Goal: Task Accomplishment & Management: Use online tool/utility

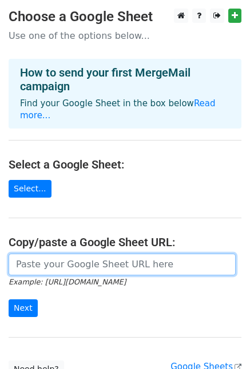
click at [30, 256] on input "url" at bounding box center [122, 265] width 227 height 22
paste input "[URL][DOMAIN_NAME]"
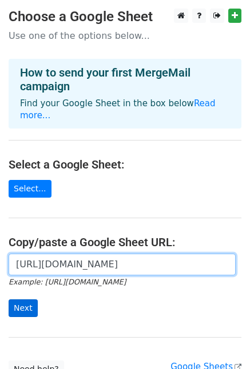
type input "https://docs.google.com/spreadsheets/d/1-i0yByu-FZ9x_6bUE2BHtWAFSXTSgO5U/edit?g…"
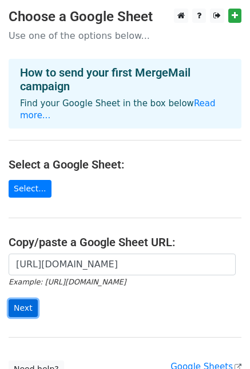
scroll to position [0, 0]
click at [18, 300] on input "Next" at bounding box center [23, 309] width 29 height 18
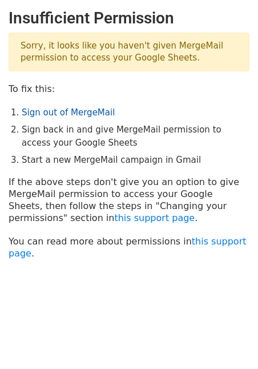
click at [78, 109] on link "Sign out of MergeMail" at bounding box center [68, 113] width 93 height 10
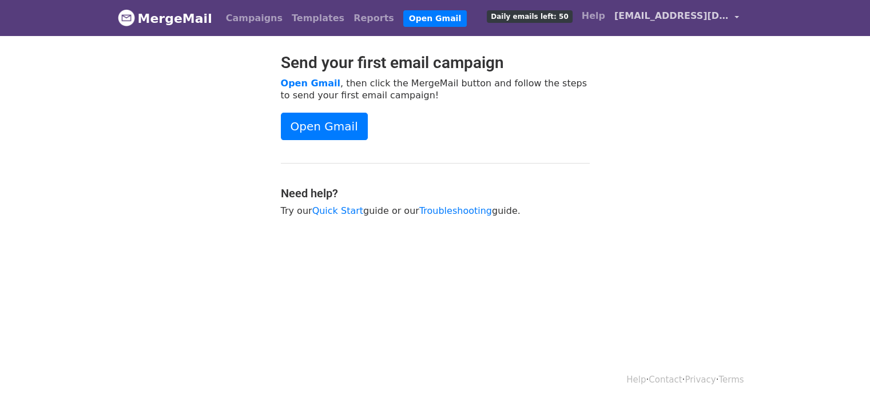
click at [722, 20] on span "sumit.singh@paysprint.in" at bounding box center [671, 16] width 114 height 14
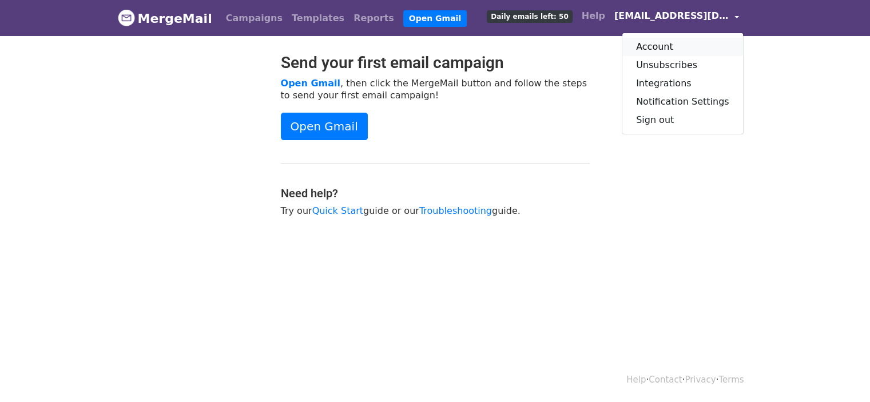
click at [695, 46] on link "Account" at bounding box center [682, 47] width 121 height 18
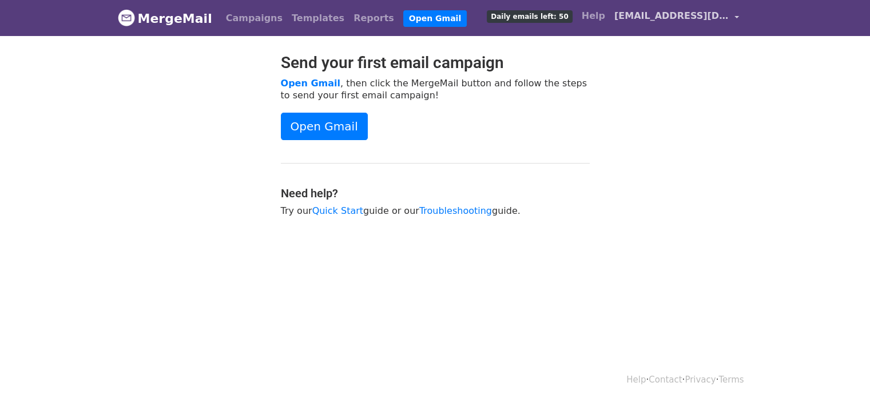
click at [700, 26] on link "[EMAIL_ADDRESS][DOMAIN_NAME]" at bounding box center [677, 18] width 134 height 27
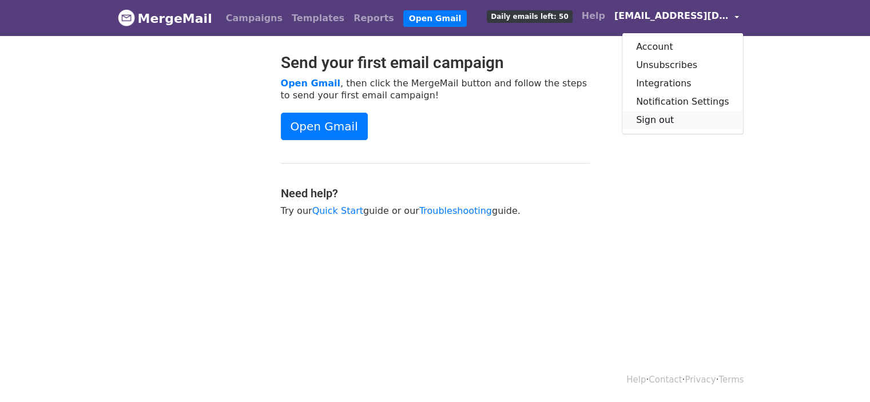
click at [677, 121] on link "Sign out" at bounding box center [682, 120] width 121 height 18
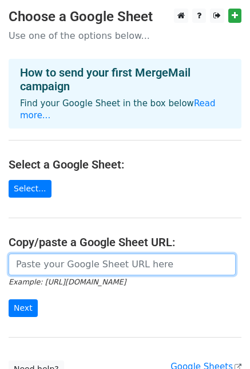
click at [57, 254] on input "url" at bounding box center [122, 265] width 227 height 22
paste input "https://docs.google.com/spreadsheets/d/1-i0yByu-FZ9x_6bUE2BHtWAFSXTSgO5U/edit?g…"
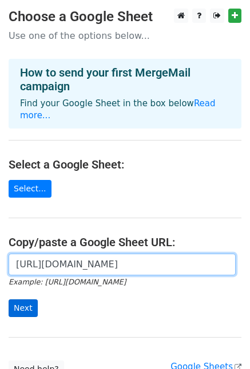
type input "https://docs.google.com/spreadsheets/d/1-i0yByu-FZ9x_6bUE2BHtWAFSXTSgO5U/edit?g…"
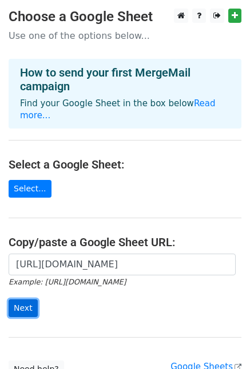
click at [14, 300] on input "Next" at bounding box center [23, 309] width 29 height 18
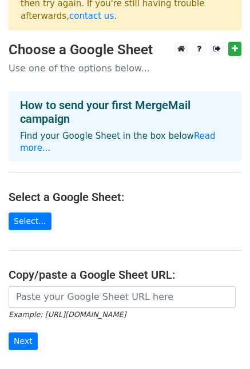
scroll to position [114, 0]
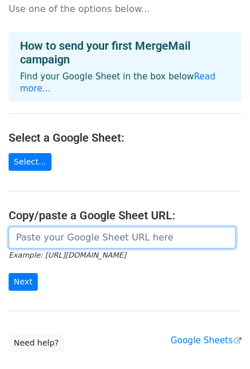
click at [82, 227] on input "url" at bounding box center [122, 238] width 227 height 22
click at [26, 227] on input "url" at bounding box center [122, 238] width 227 height 22
paste input "[URL][DOMAIN_NAME]"
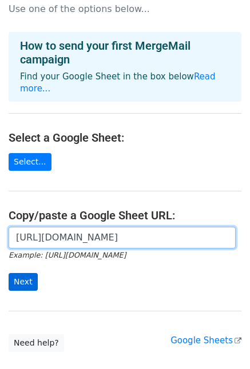
type input "[URL][DOMAIN_NAME]"
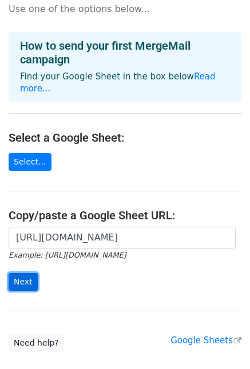
scroll to position [0, 0]
click at [21, 273] on input "Next" at bounding box center [23, 282] width 29 height 18
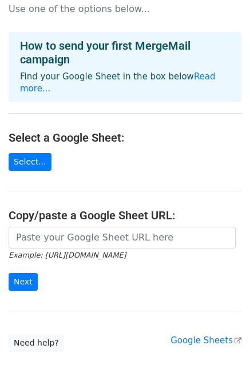
scroll to position [162, 0]
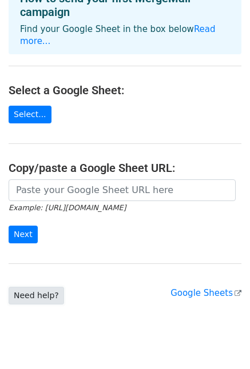
click at [19, 287] on link "Need help?" at bounding box center [36, 296] width 55 height 18
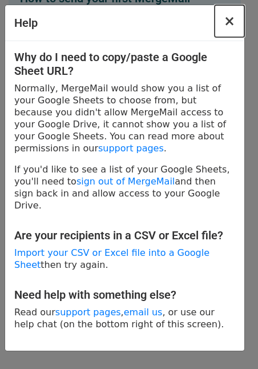
click at [236, 15] on button "×" at bounding box center [230, 21] width 30 height 32
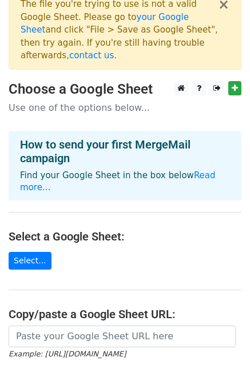
scroll to position [0, 0]
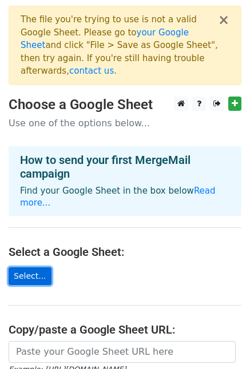
click at [32, 268] on link "Select..." at bounding box center [30, 277] width 43 height 18
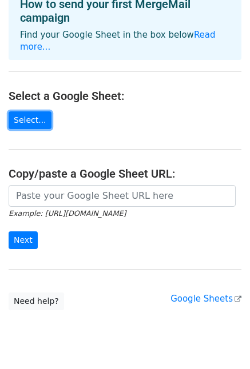
scroll to position [162, 0]
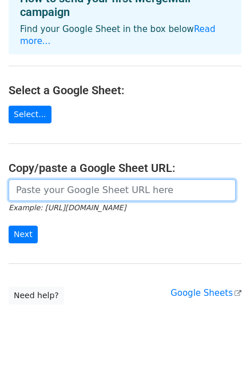
click at [140, 180] on input "url" at bounding box center [122, 191] width 227 height 22
paste input "https://docs.google.com/spreadsheets/d/1xwOVxU6LgIHkRt-m9A2bCbXQq0249MOT/edit?g…"
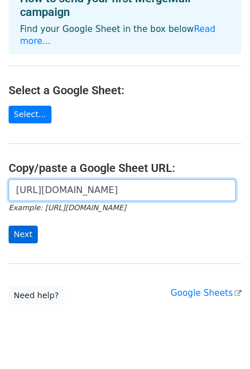
type input "https://docs.google.com/spreadsheets/d/1xwOVxU6LgIHkRt-m9A2bCbXQq0249MOT/edit?g…"
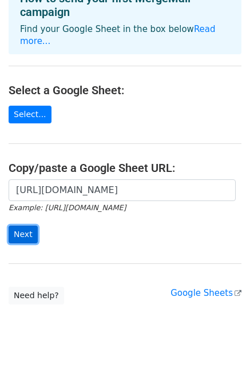
click at [23, 226] on input "Next" at bounding box center [23, 235] width 29 height 18
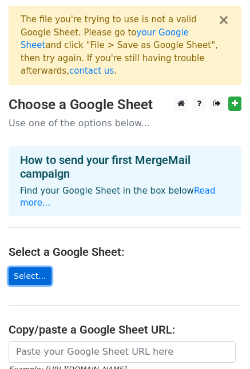
click at [34, 268] on link "Select..." at bounding box center [30, 277] width 43 height 18
click at [23, 268] on link "Select..." at bounding box center [30, 277] width 43 height 18
click at [41, 268] on link "Select..." at bounding box center [30, 277] width 43 height 18
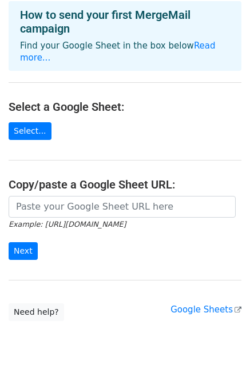
scroll to position [162, 0]
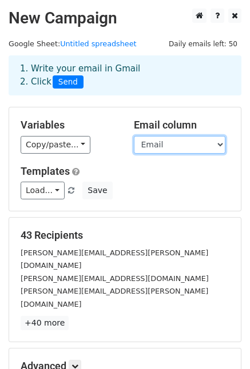
click at [200, 149] on select "Name Email" at bounding box center [179, 145] width 91 height 18
click at [134, 136] on select "Name Email" at bounding box center [179, 145] width 91 height 18
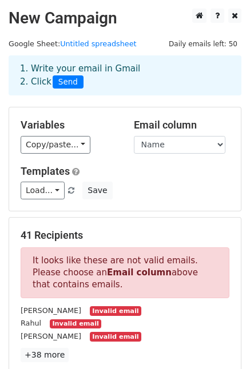
click at [30, 311] on small "Raveesh" at bounding box center [51, 310] width 61 height 9
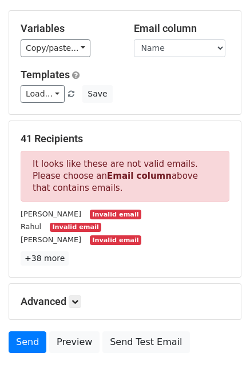
scroll to position [114, 0]
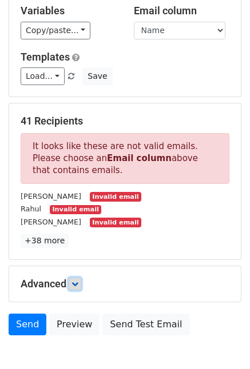
click at [81, 281] on link at bounding box center [75, 284] width 13 height 13
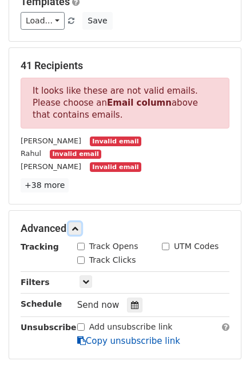
scroll to position [229, 0]
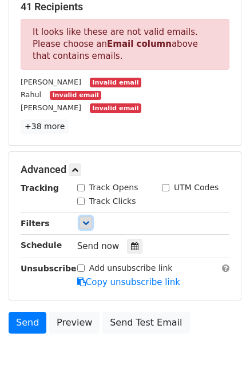
click at [81, 220] on link at bounding box center [85, 223] width 13 height 13
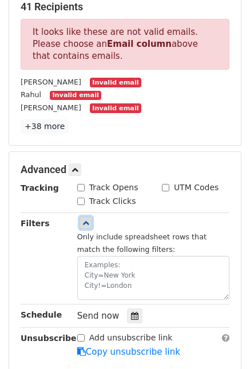
click at [82, 220] on icon at bounding box center [85, 223] width 7 height 7
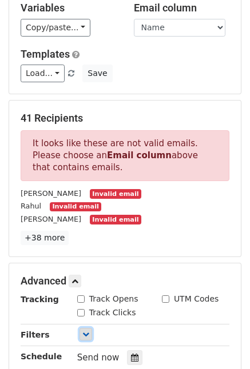
scroll to position [114, 0]
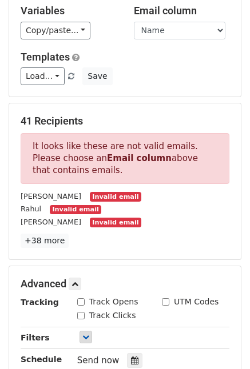
drag, startPoint x: 31, startPoint y: 198, endPoint x: 38, endPoint y: 194, distance: 7.5
click at [31, 198] on small "Raveesh" at bounding box center [51, 196] width 61 height 9
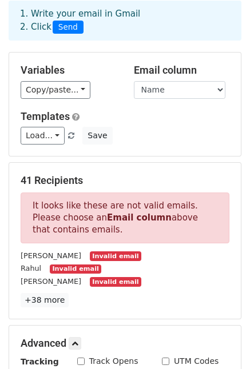
scroll to position [0, 0]
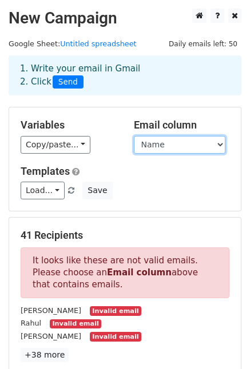
click at [200, 145] on select "Name Email" at bounding box center [179, 145] width 91 height 18
click at [134, 136] on select "Name Email" at bounding box center [179, 145] width 91 height 18
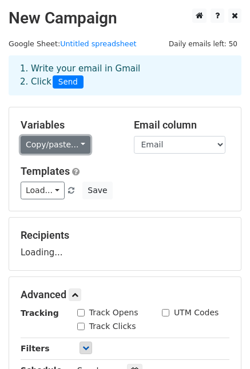
click at [68, 148] on link "Copy/paste..." at bounding box center [56, 145] width 70 height 18
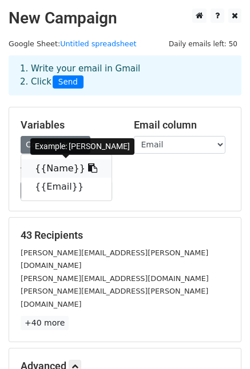
click at [53, 170] on link "{{Name}}" at bounding box center [66, 169] width 90 height 18
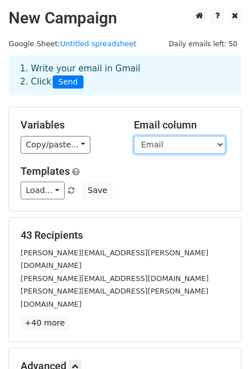
click at [170, 146] on select "Name Email" at bounding box center [179, 145] width 91 height 18
click at [134, 136] on select "Name Email" at bounding box center [179, 145] width 91 height 18
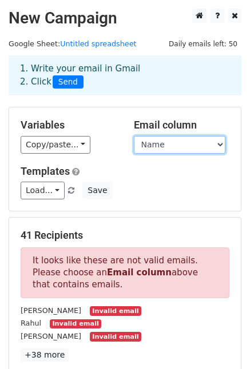
click at [164, 146] on select "Name Email" at bounding box center [179, 145] width 91 height 18
select select "Email"
click at [134, 136] on select "Name Email" at bounding box center [179, 145] width 91 height 18
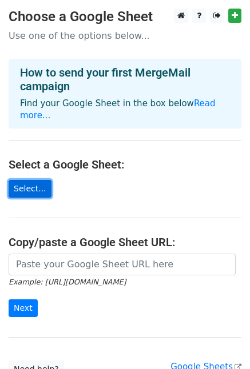
click at [30, 180] on link "Select..." at bounding box center [30, 189] width 43 height 18
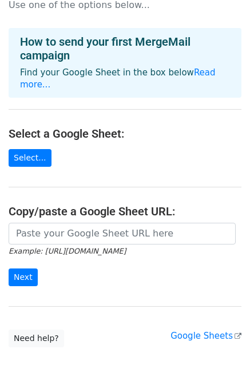
scroll to position [57, 0]
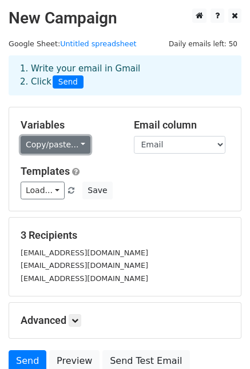
click at [73, 144] on link "Copy/paste..." at bounding box center [56, 145] width 70 height 18
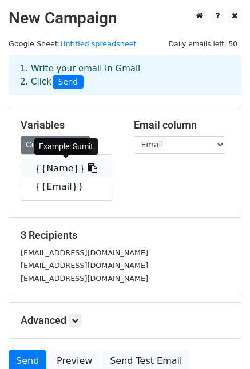
click at [69, 170] on link "{{Name}}" at bounding box center [66, 169] width 90 height 18
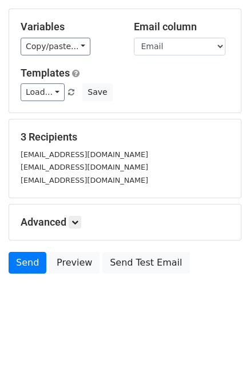
scroll to position [98, 0]
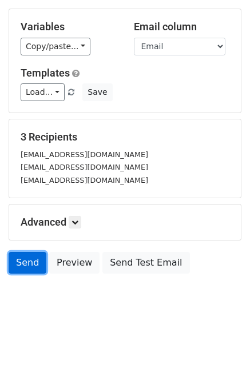
click at [35, 261] on link "Send" at bounding box center [28, 263] width 38 height 22
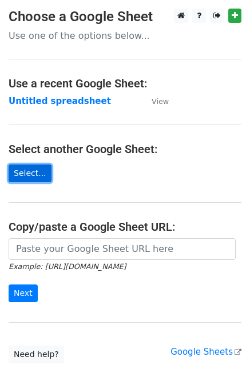
click at [30, 169] on link "Select..." at bounding box center [30, 174] width 43 height 18
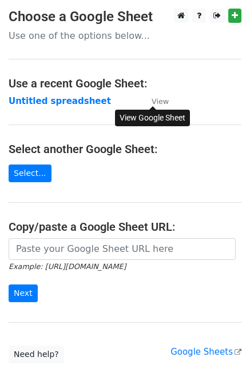
click at [160, 102] on small "View" at bounding box center [160, 101] width 17 height 9
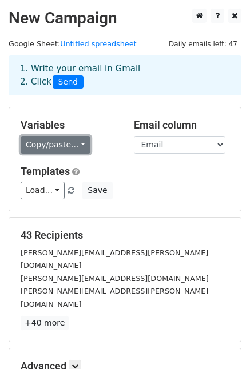
click at [64, 148] on link "Copy/paste..." at bounding box center [56, 145] width 70 height 18
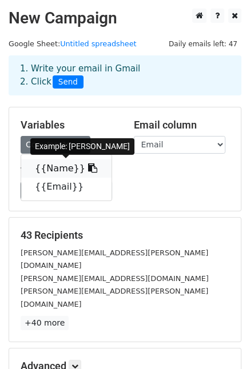
click at [62, 169] on link "{{Name}}" at bounding box center [66, 169] width 90 height 18
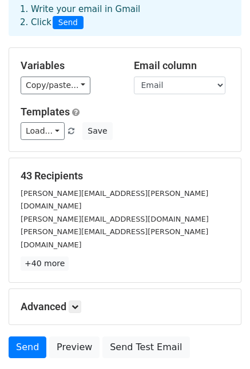
scroll to position [119, 0]
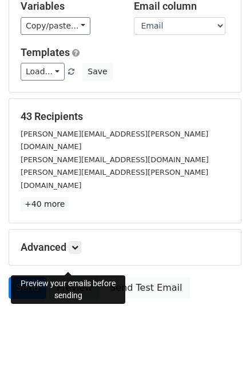
click at [61, 277] on link "Preview" at bounding box center [74, 288] width 50 height 22
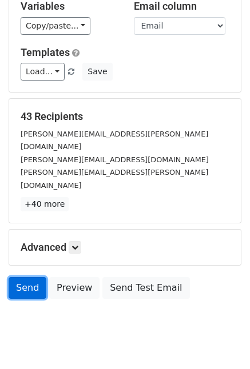
click at [32, 277] on link "Send" at bounding box center [28, 288] width 38 height 22
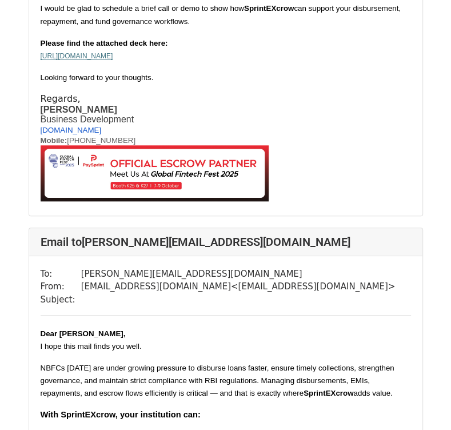
scroll to position [629, 0]
